Goal: Navigation & Orientation: Find specific page/section

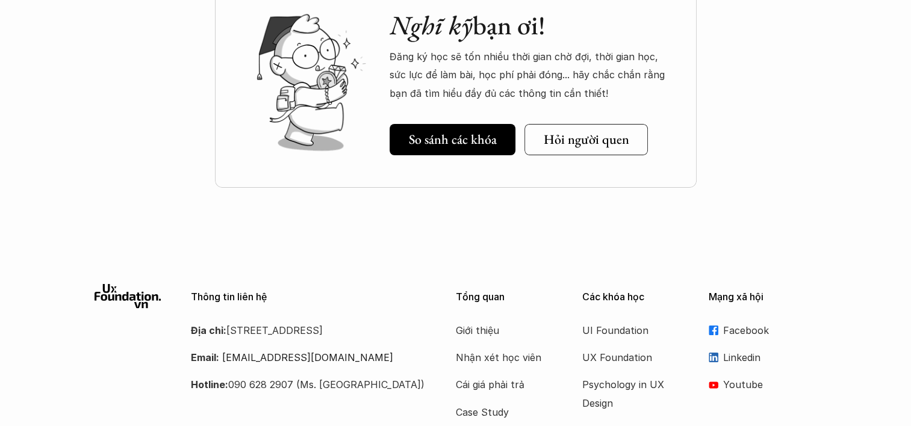
scroll to position [4417, 0]
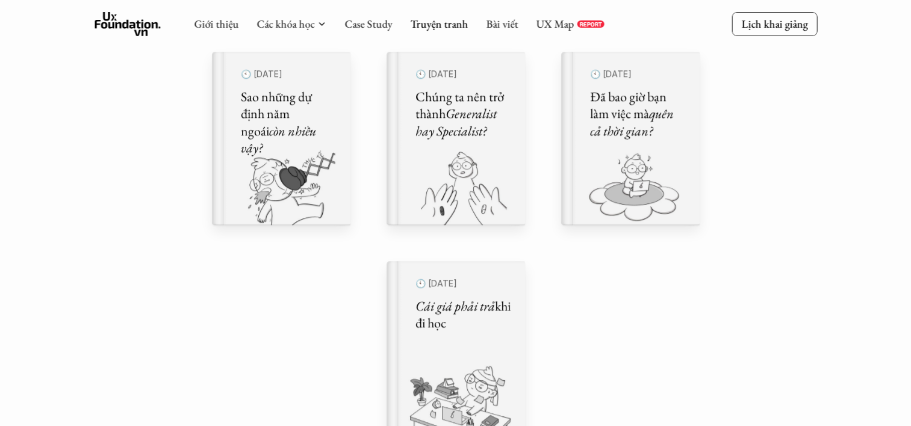
scroll to position [768, 0]
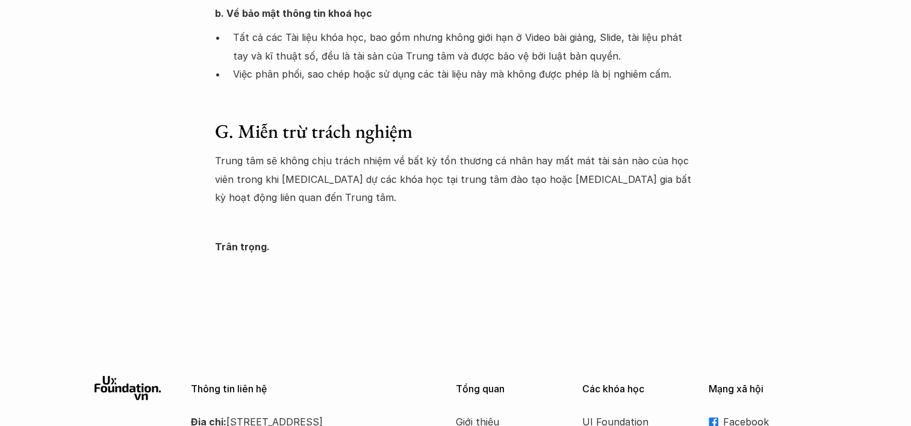
scroll to position [2033, 0]
